Goal: Book appointment/travel/reservation

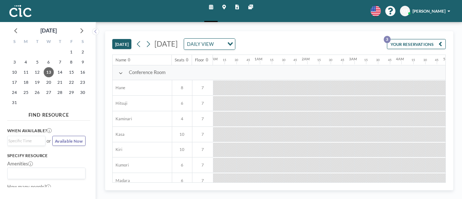
scroll to position [0, 505]
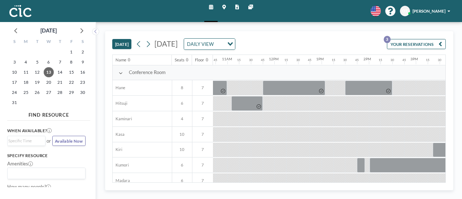
click at [129, 44] on button "[DATE]" at bounding box center [121, 44] width 19 height 10
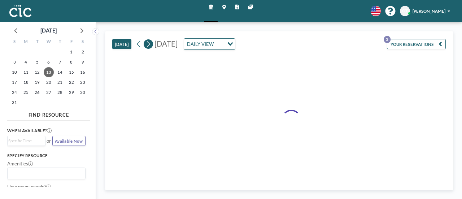
click at [150, 43] on icon at bounding box center [148, 44] width 3 height 6
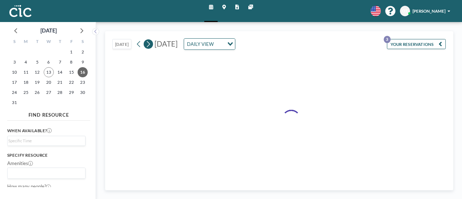
click at [150, 43] on icon at bounding box center [148, 44] width 3 height 6
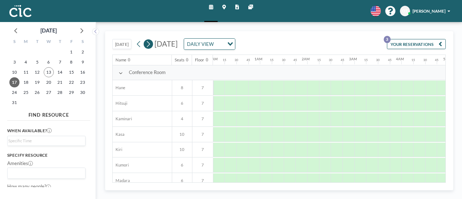
click at [150, 43] on icon at bounding box center [148, 44] width 3 height 6
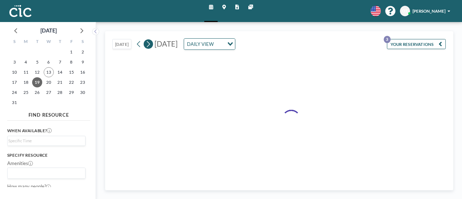
click at [150, 43] on icon at bounding box center [148, 44] width 3 height 6
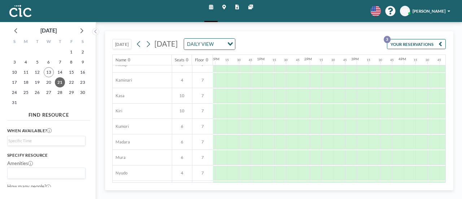
scroll to position [39, 568]
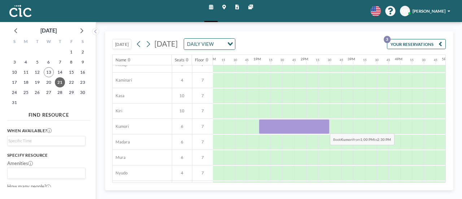
drag, startPoint x: 264, startPoint y: 127, endPoint x: 325, endPoint y: 128, distance: 61.1
click at [325, 128] on div at bounding box center [294, 126] width 71 height 15
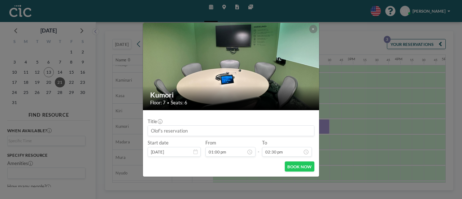
click at [198, 130] on input at bounding box center [231, 131] width 166 height 10
type input "HealthNovate x GBS"
click at [298, 164] on button "BOOK NOW" at bounding box center [300, 166] width 30 height 10
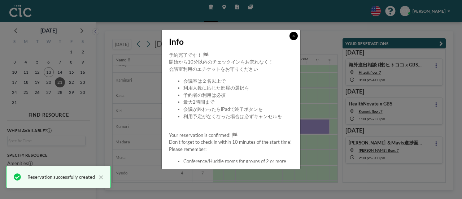
click at [295, 36] on icon at bounding box center [294, 36] width 3 height 4
